Goal: Task Accomplishment & Management: Manage account settings

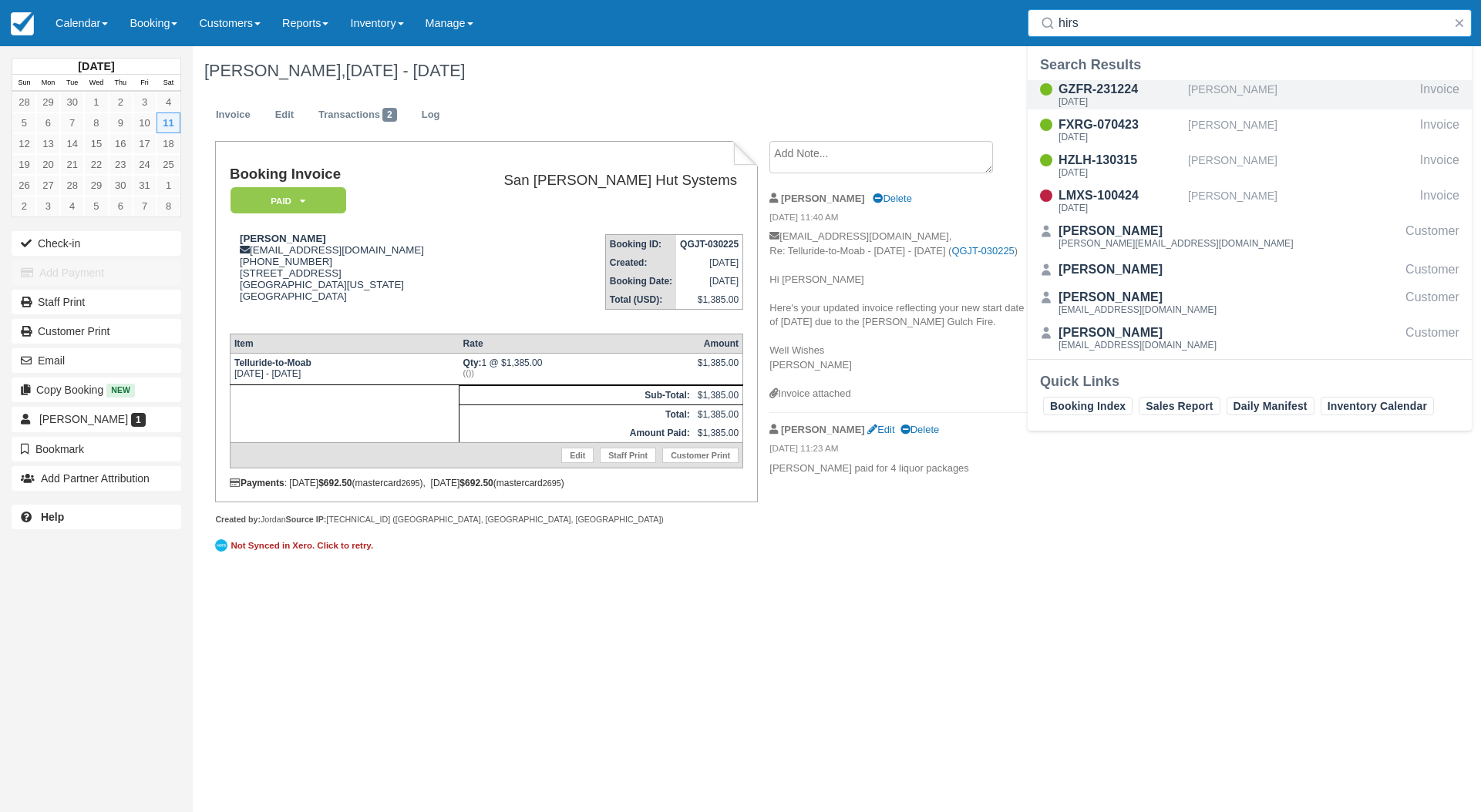
type input "hirs"
click at [1109, 98] on div "[DATE]" at bounding box center [1120, 102] width 124 height 9
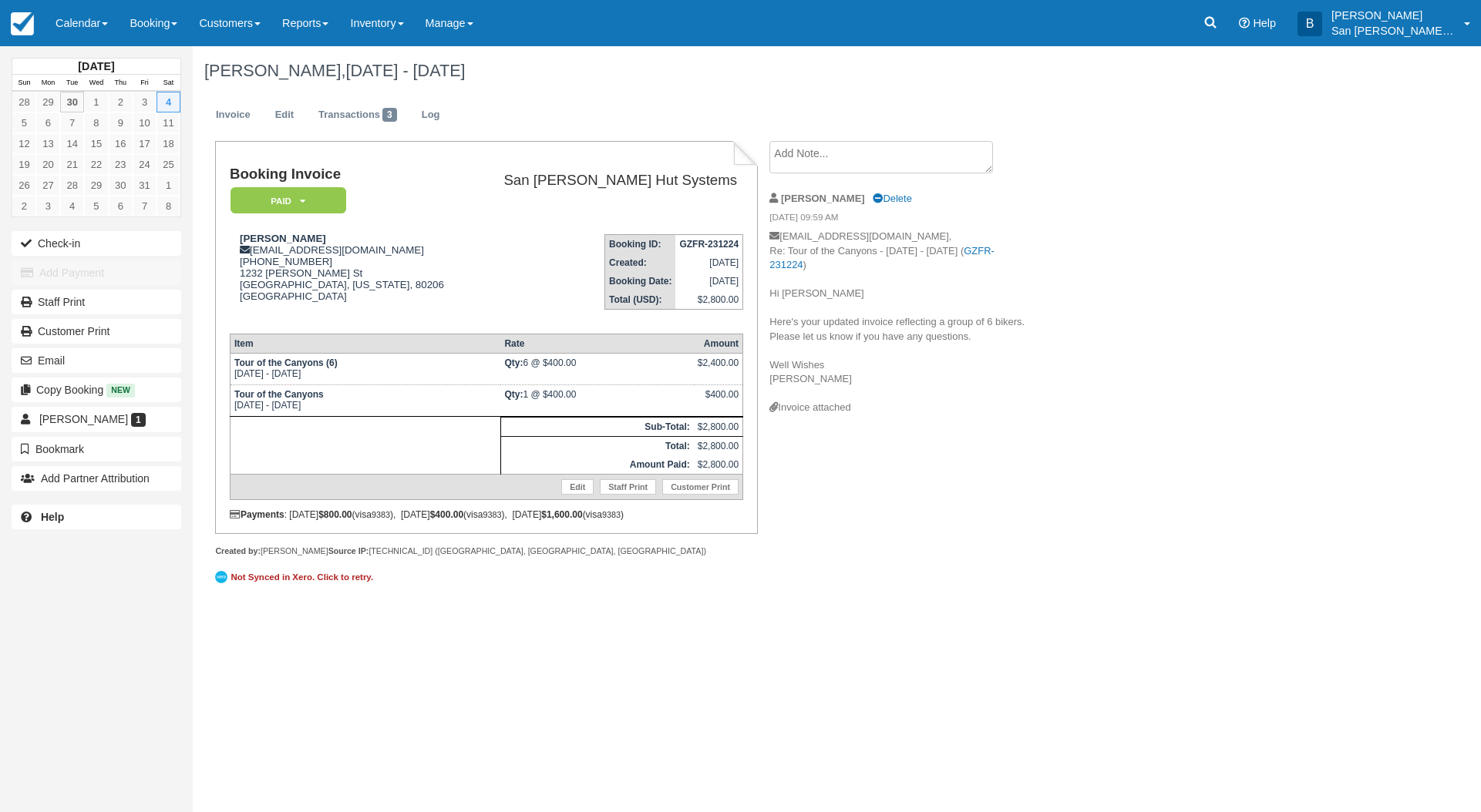
click at [854, 155] on textarea at bounding box center [882, 158] width 224 height 33
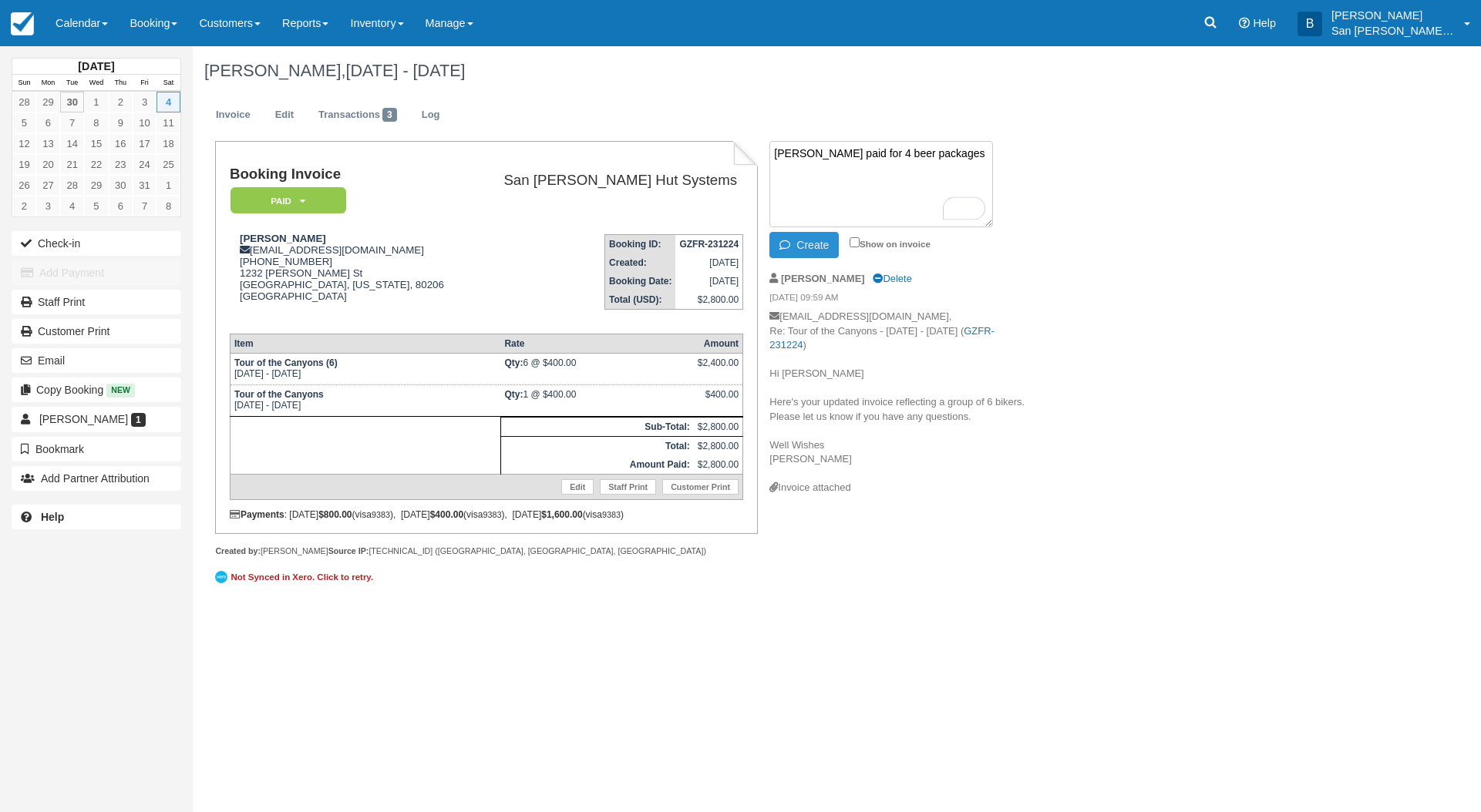
type textarea "[PERSON_NAME] paid for 4 beer packages"
click at [799, 246] on button "Create" at bounding box center [804, 246] width 69 height 26
